Goal: Navigation & Orientation: Find specific page/section

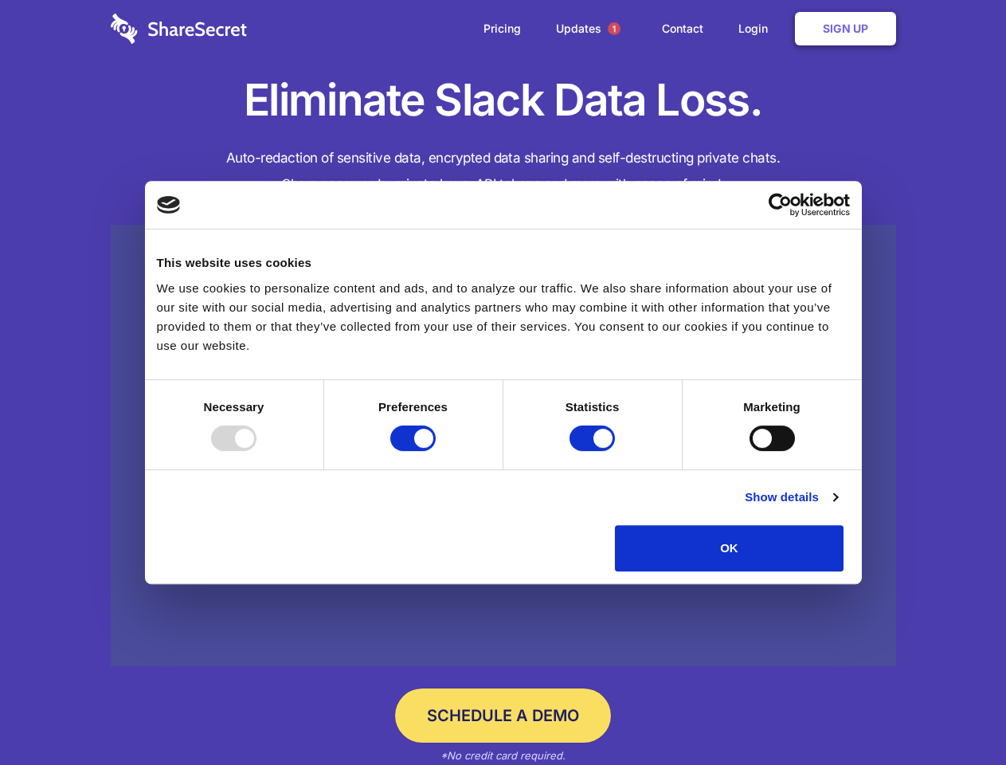
click at [256, 451] on div at bounding box center [233, 437] width 45 height 25
click at [436, 451] on input "Preferences" at bounding box center [412, 437] width 45 height 25
checkbox input "false"
click at [594, 451] on input "Statistics" at bounding box center [592, 437] width 45 height 25
checkbox input "false"
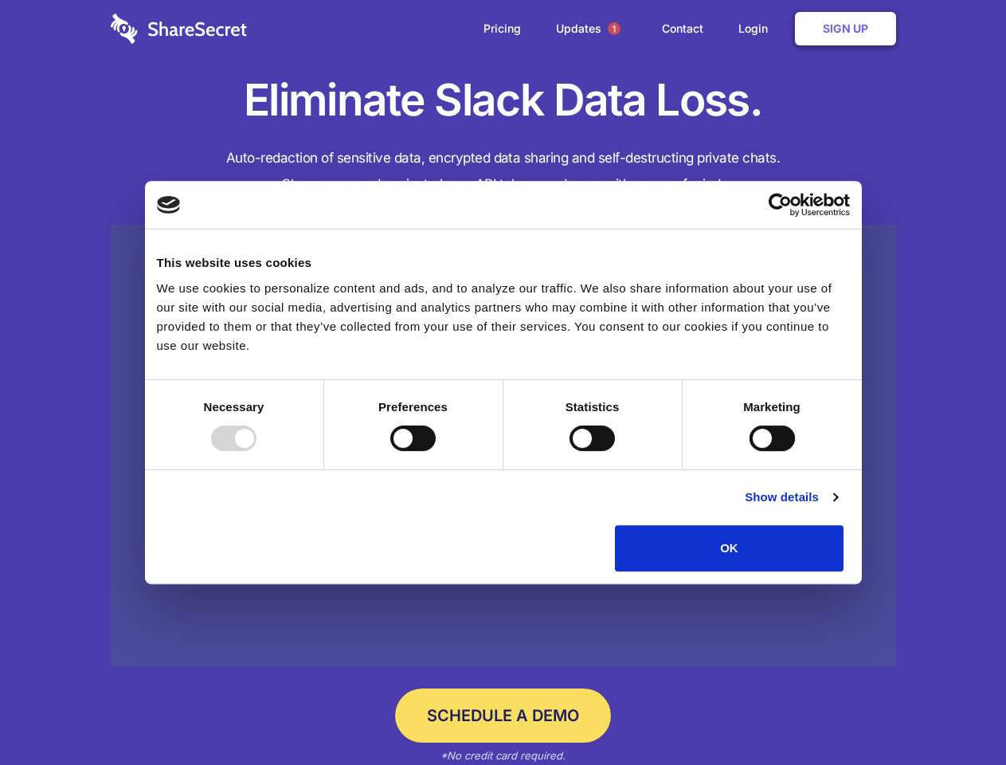
click at [750, 451] on input "Marketing" at bounding box center [772, 437] width 45 height 25
checkbox input "true"
click at [837, 507] on link "Show details" at bounding box center [791, 496] width 92 height 19
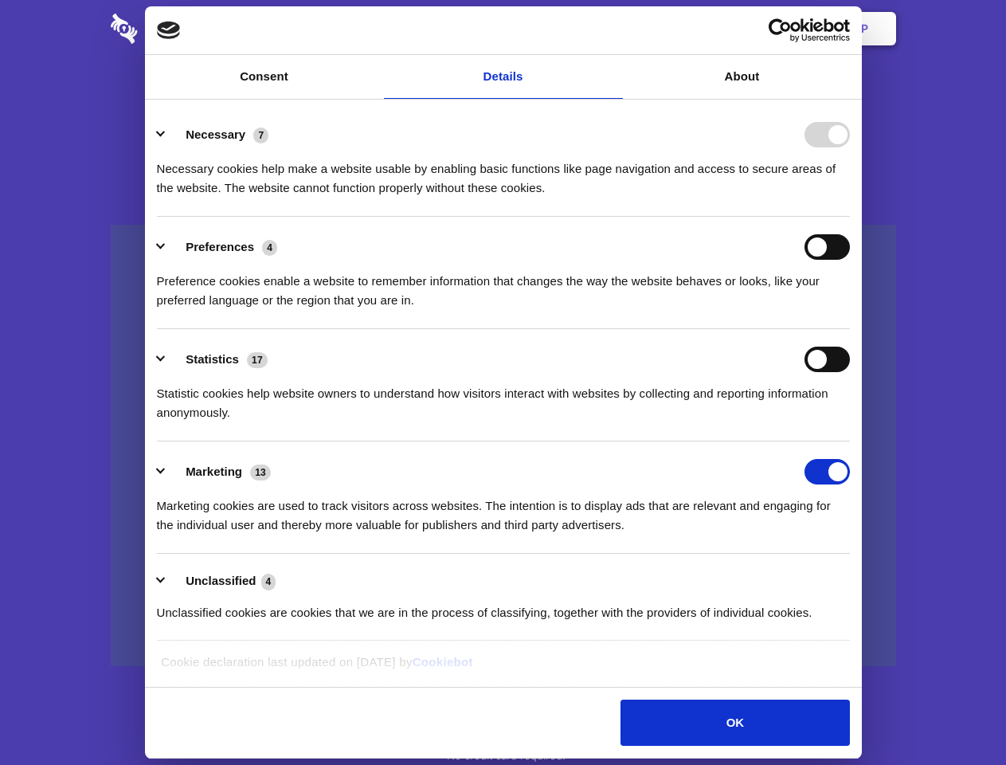
click at [850, 310] on div "Preference cookies enable a website to remember information that changes the wa…" at bounding box center [503, 285] width 693 height 50
click at [613, 29] on span "1" at bounding box center [614, 28] width 13 height 13
